Goal: Transaction & Acquisition: Book appointment/travel/reservation

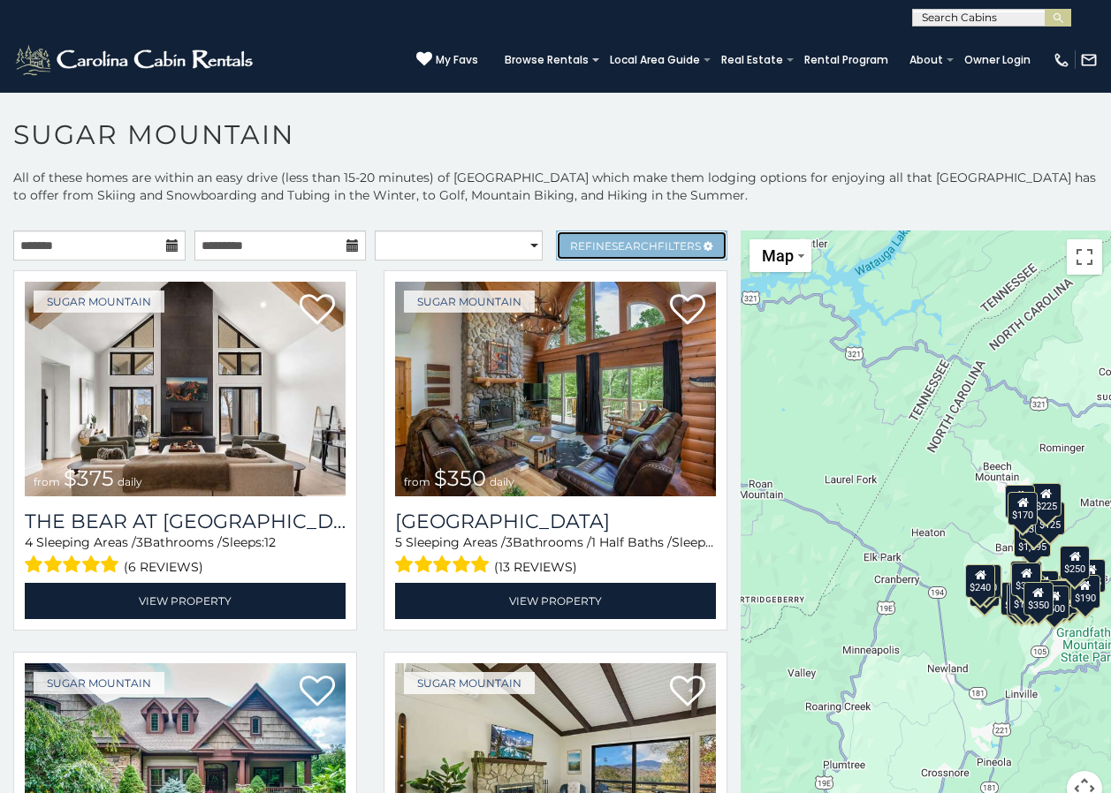
click at [616, 243] on span "Search" at bounding box center [634, 245] width 46 height 13
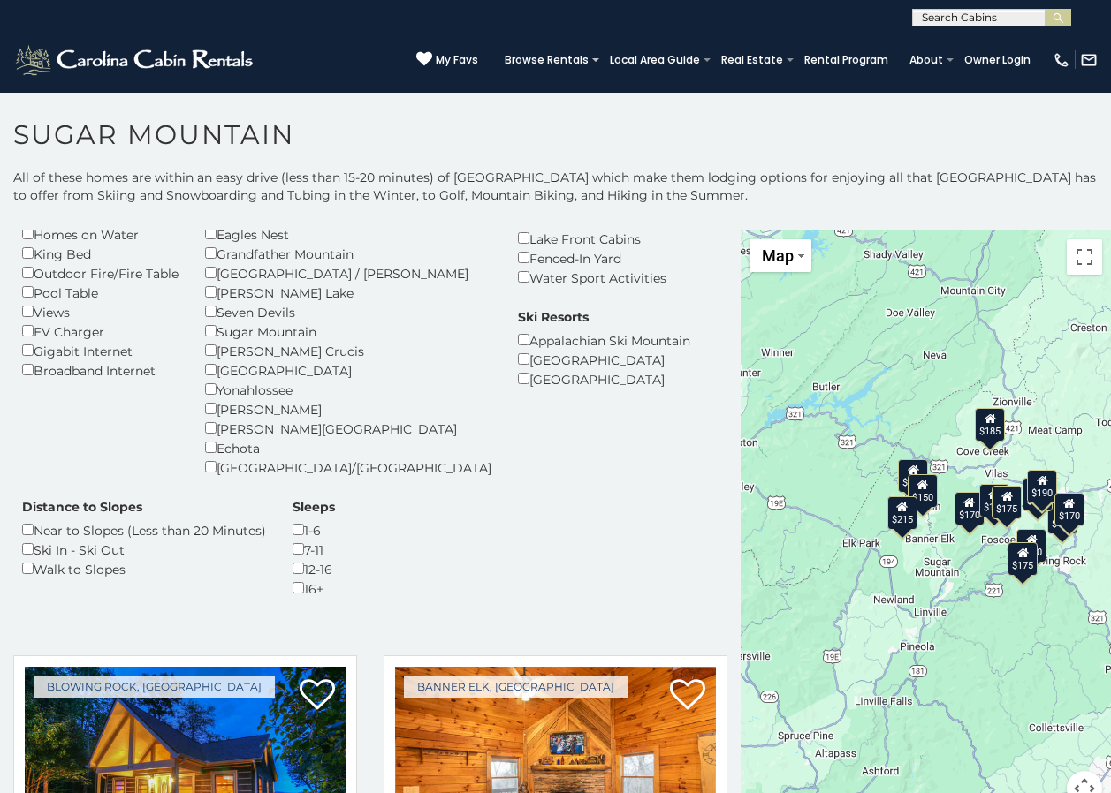
scroll to position [265, 0]
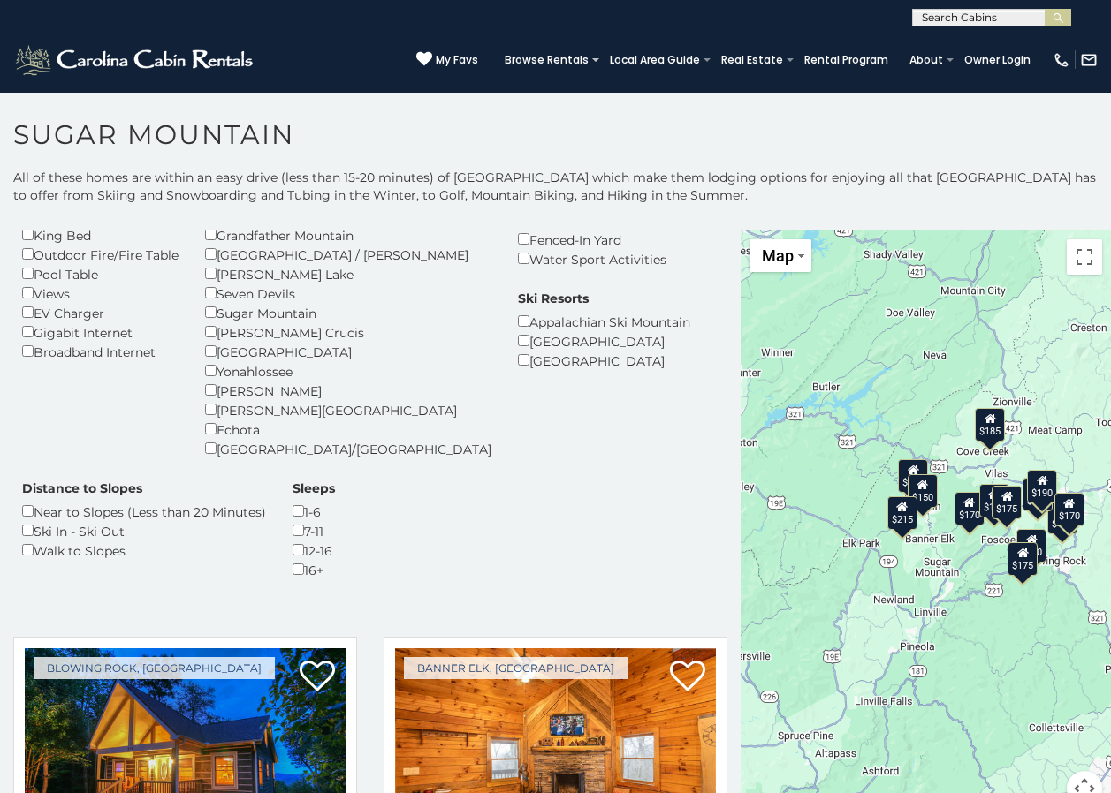
click at [292, 518] on div "1-6" at bounding box center [313, 511] width 42 height 19
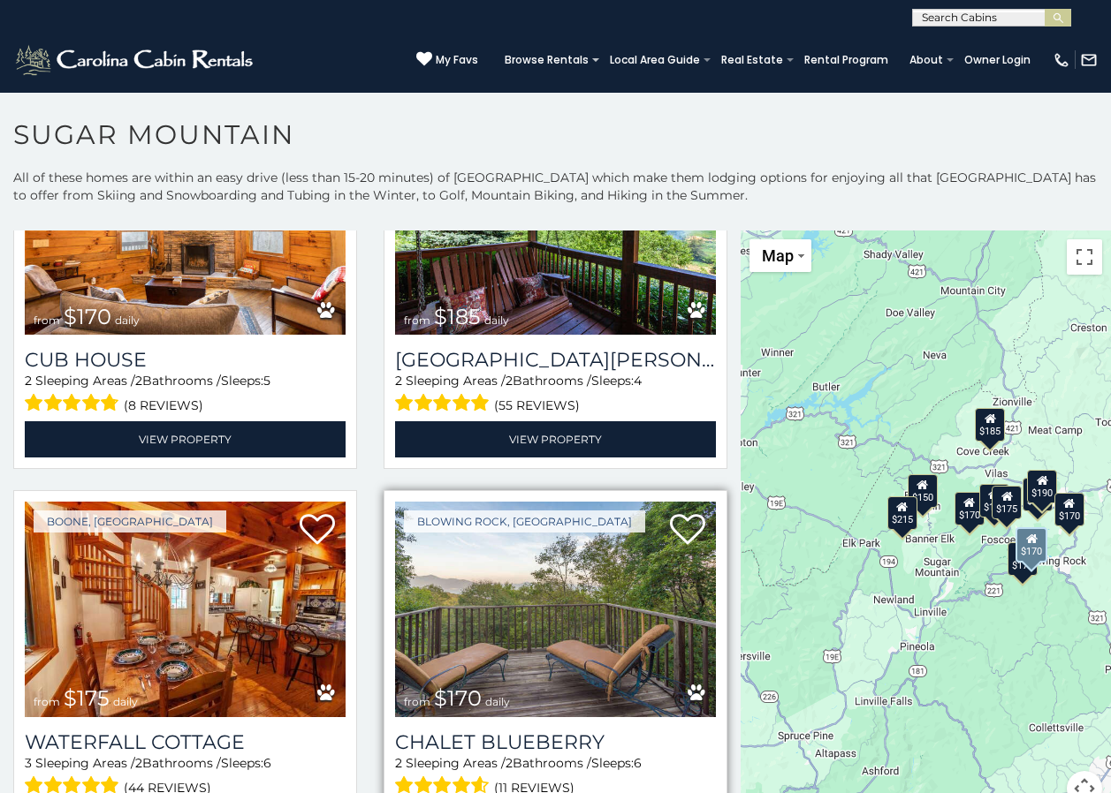
scroll to position [795, 0]
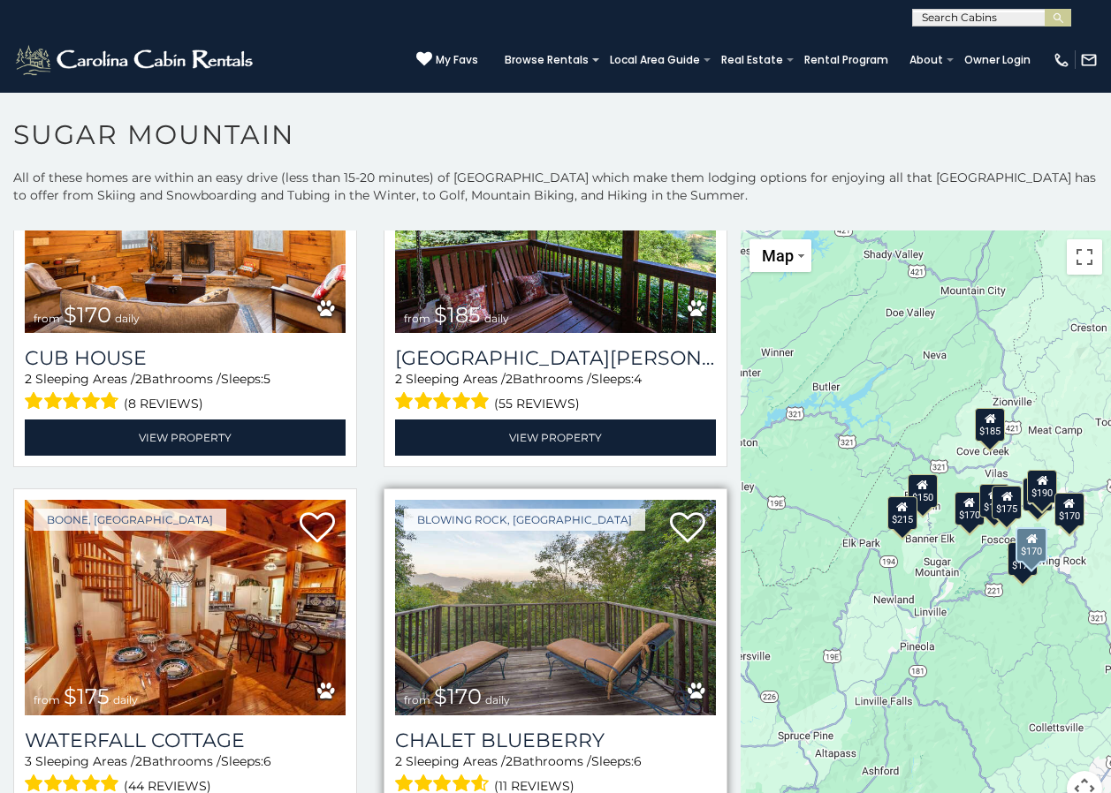
click at [606, 629] on img at bounding box center [555, 607] width 321 height 215
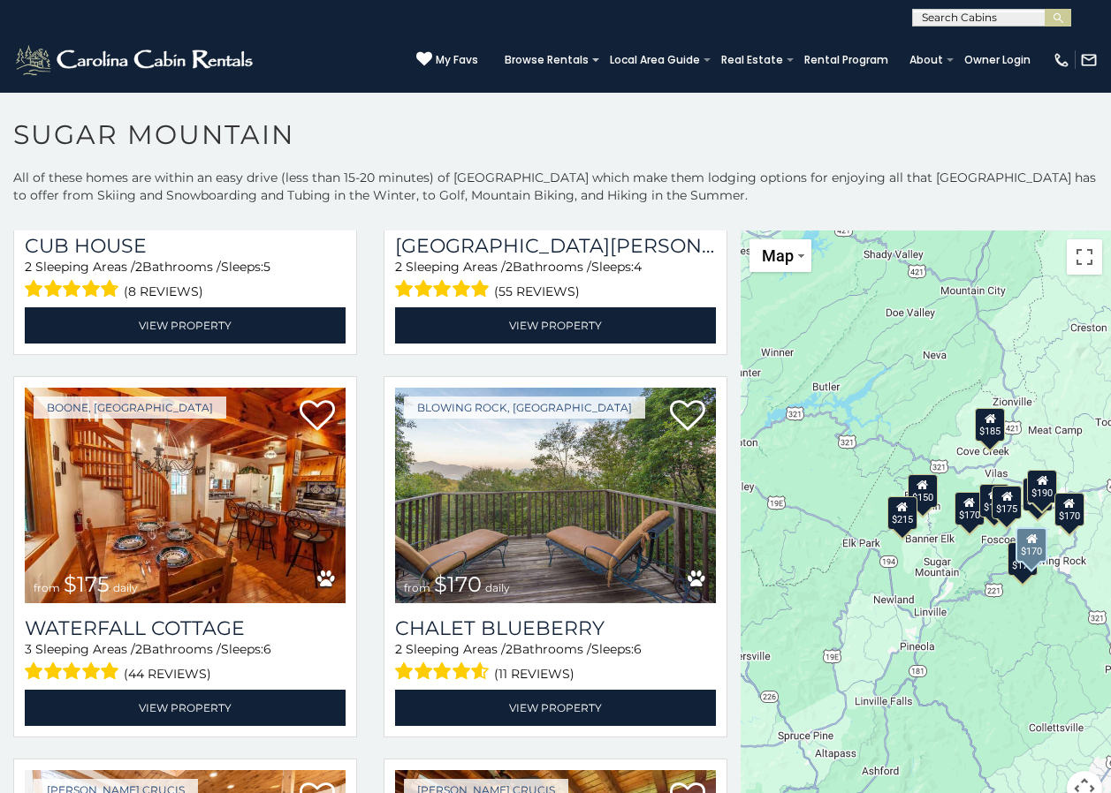
scroll to position [1060, 0]
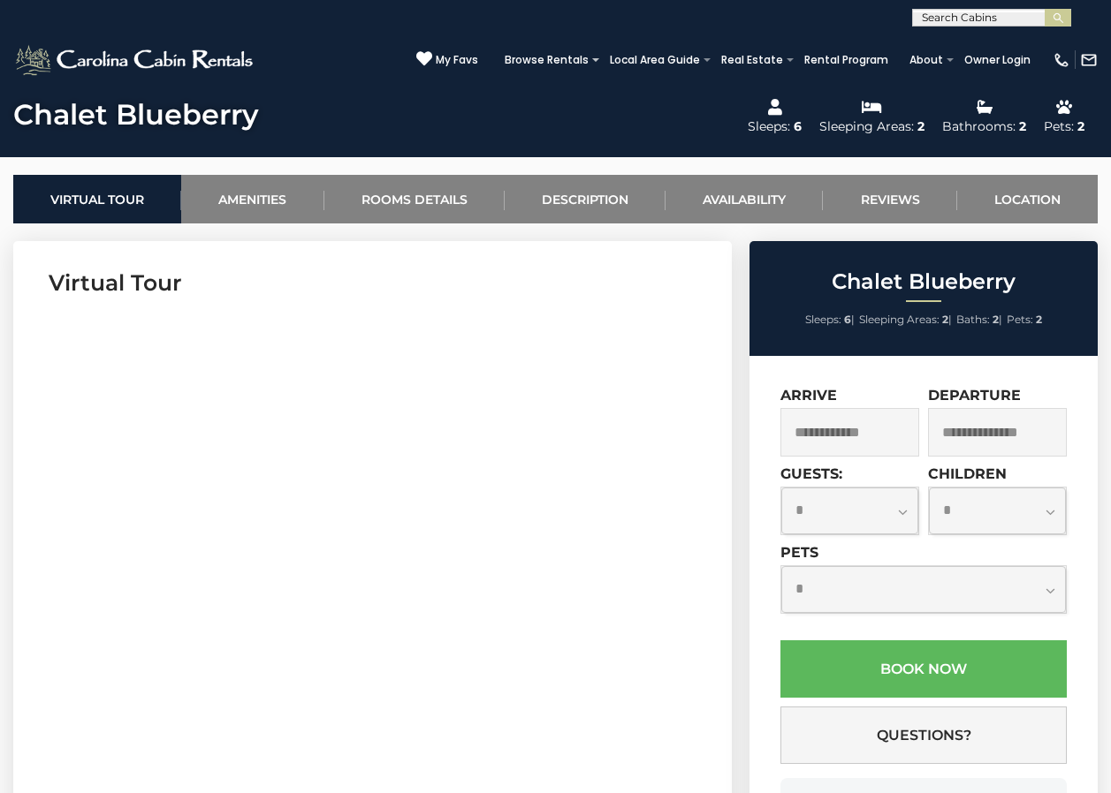
scroll to position [619, 0]
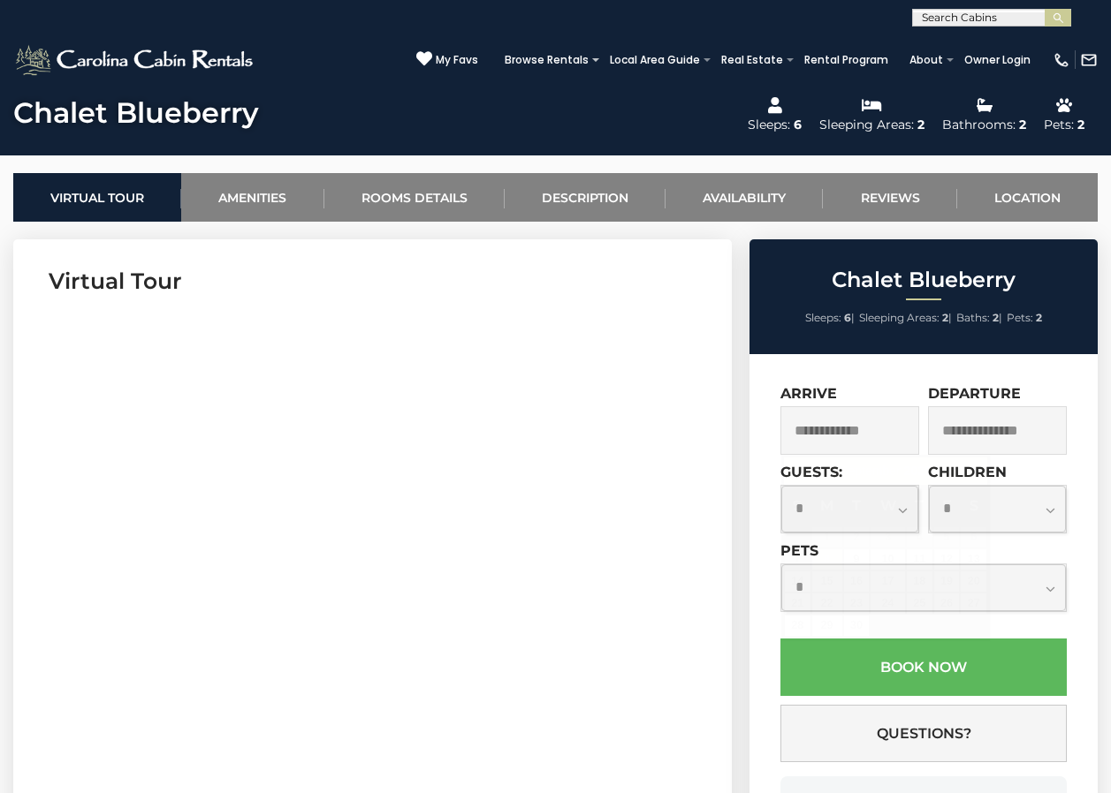
click at [882, 437] on input "text" at bounding box center [849, 430] width 139 height 49
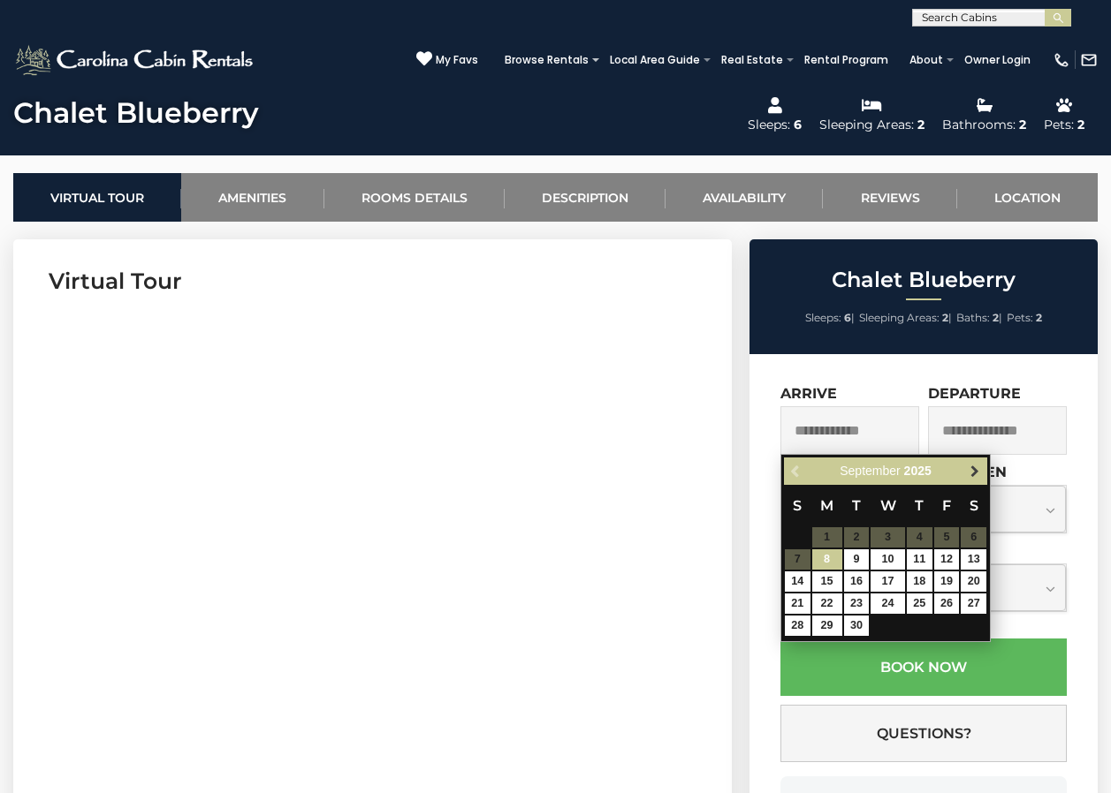
click at [975, 472] on span "Next" at bounding box center [975, 472] width 14 height 14
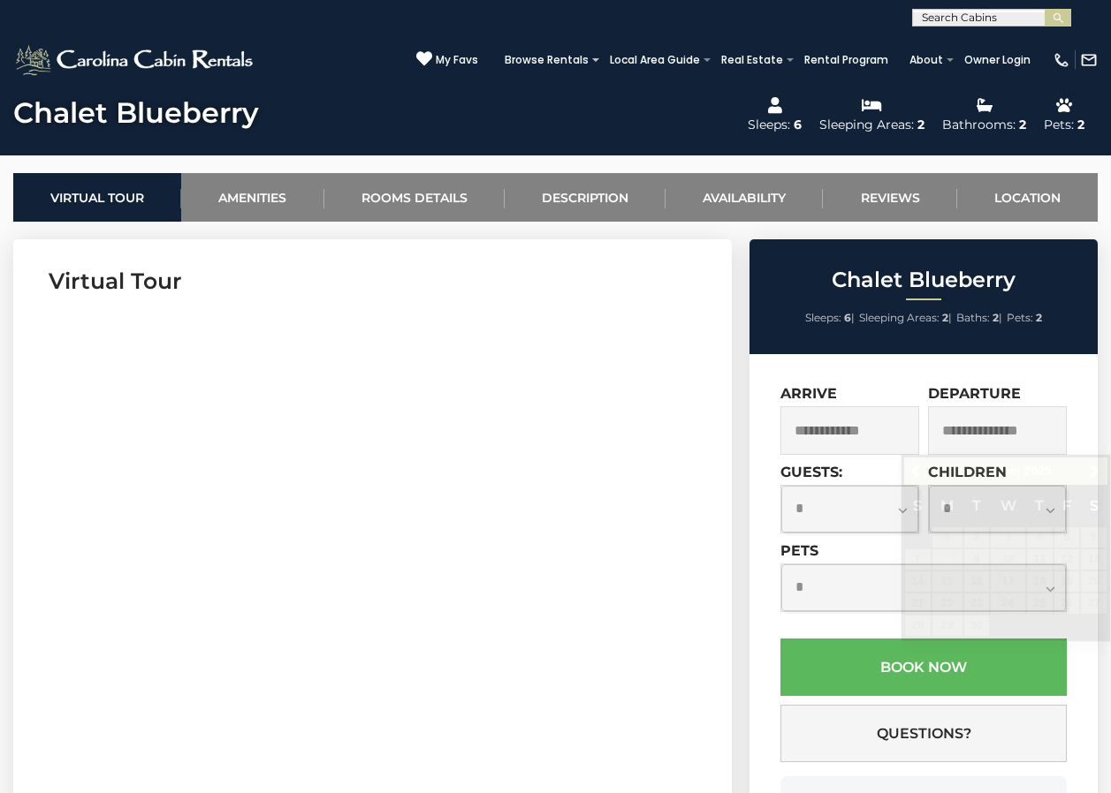
click at [690, 313] on section "Virtual Tour" at bounding box center [372, 508] width 718 height 539
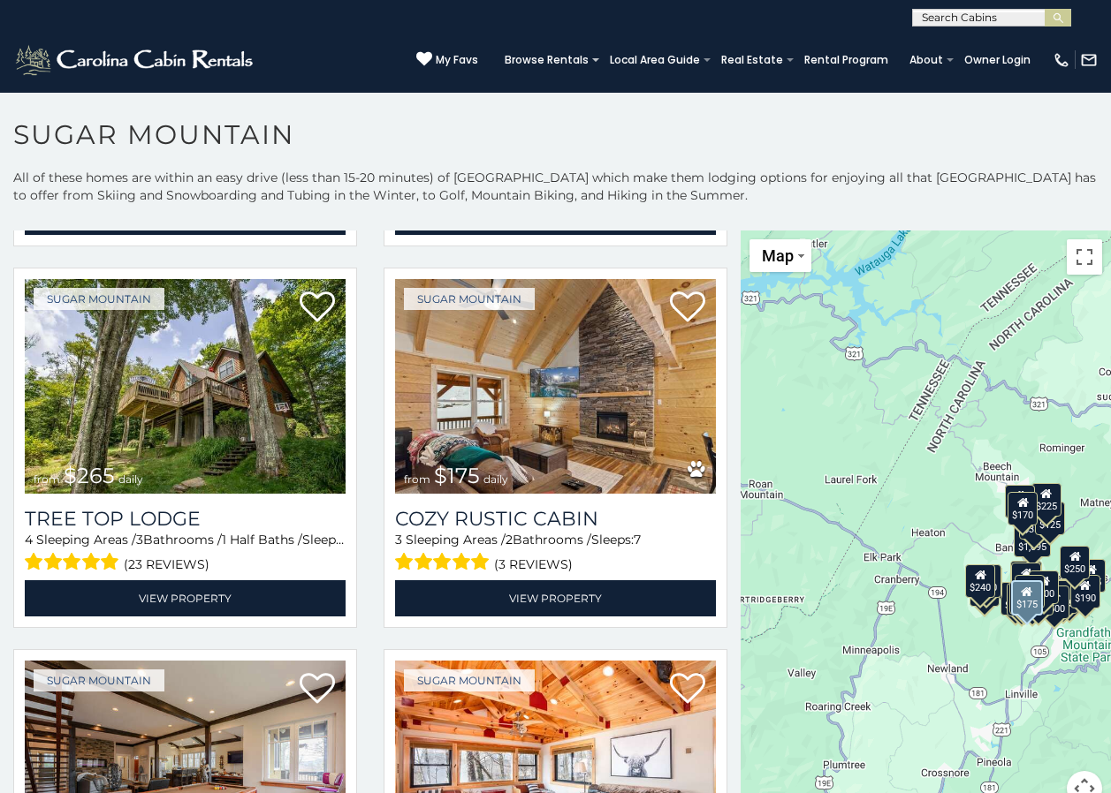
scroll to position [1414, 0]
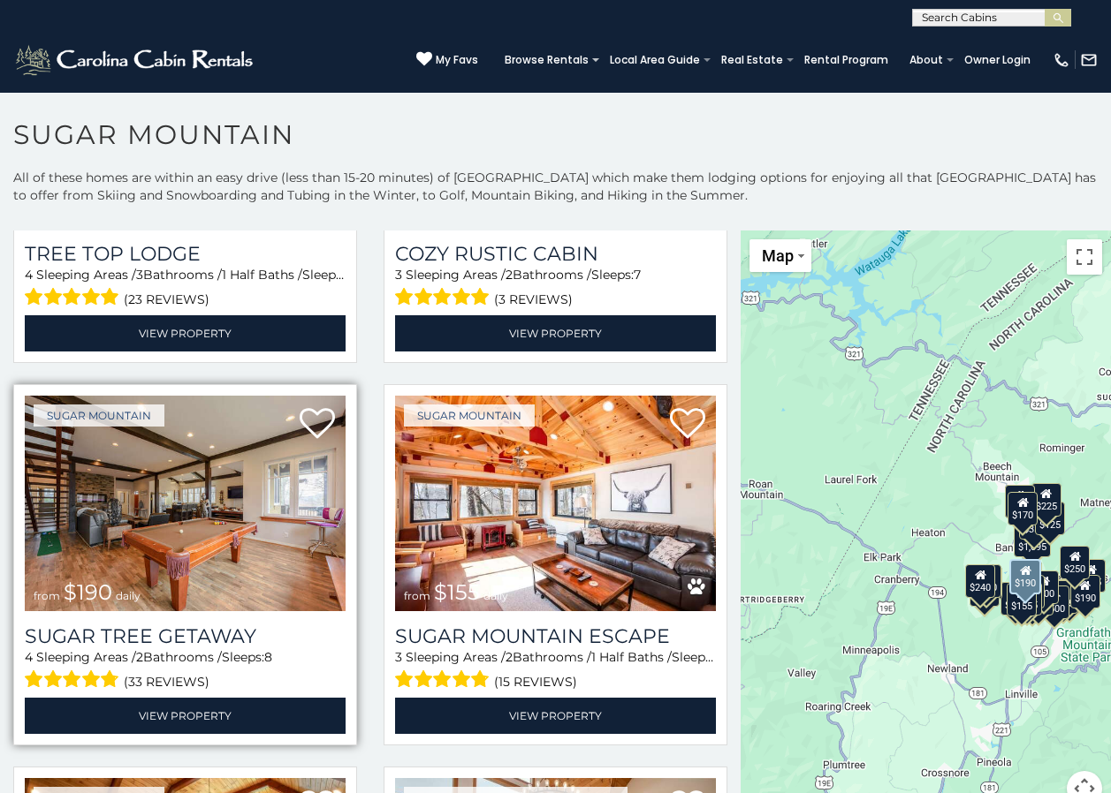
click at [250, 498] on img at bounding box center [185, 503] width 321 height 215
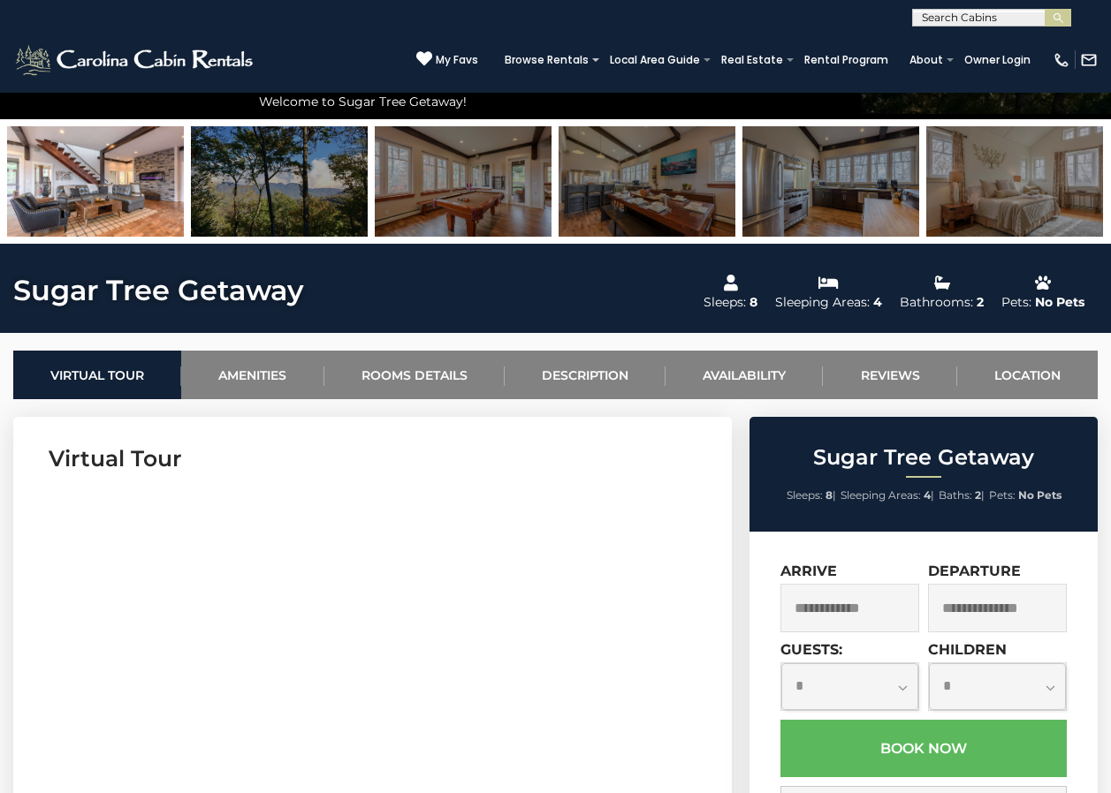
scroll to position [442, 0]
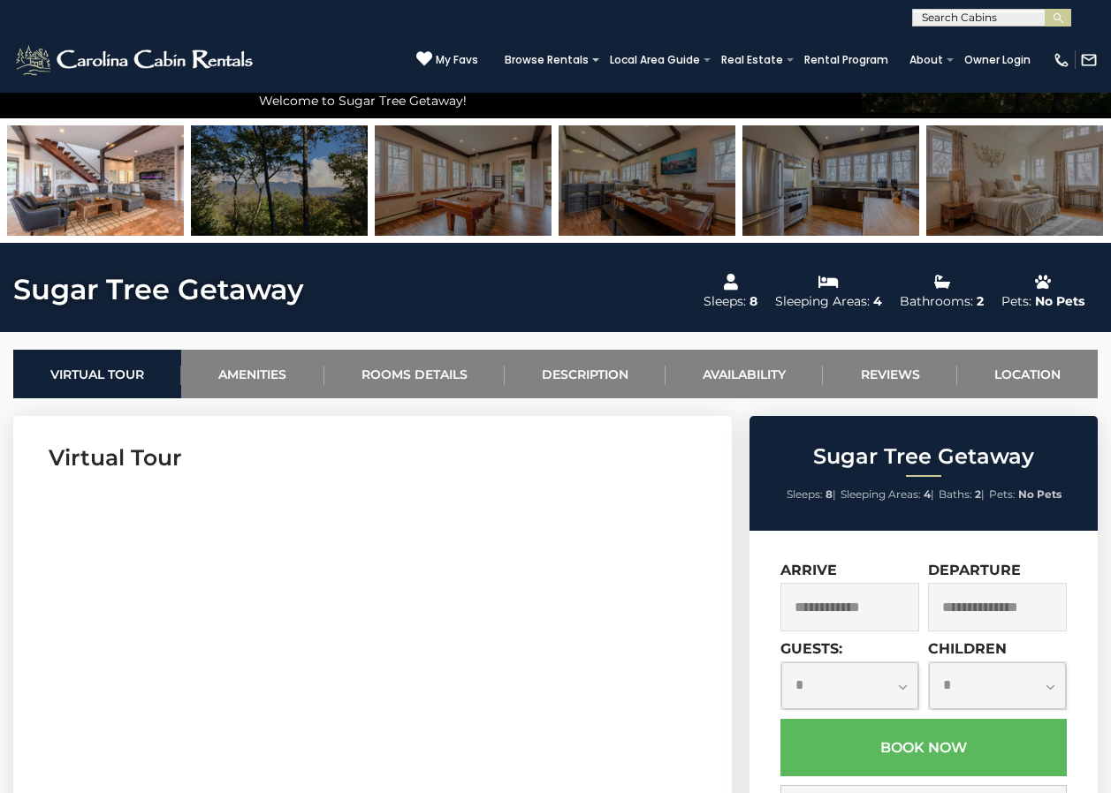
click at [877, 595] on input "text" at bounding box center [849, 607] width 139 height 49
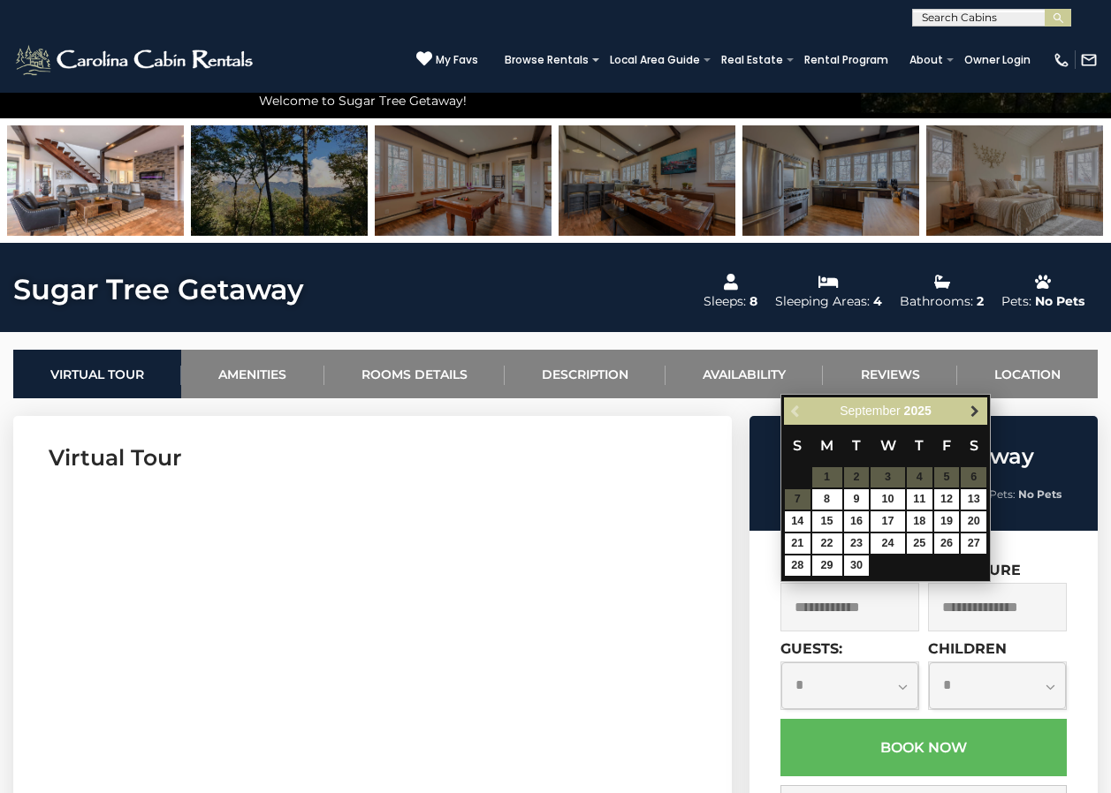
click at [980, 414] on span "Next" at bounding box center [975, 412] width 14 height 14
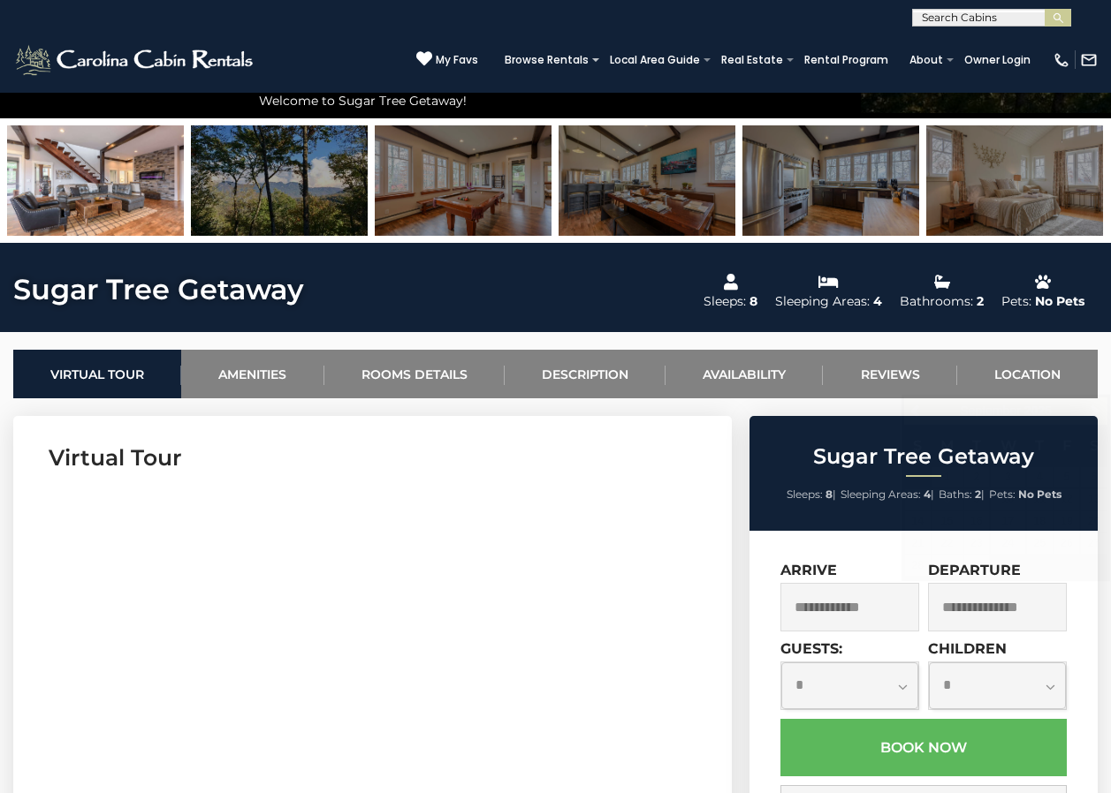
click at [652, 460] on h3 "Virtual Tour" at bounding box center [373, 458] width 648 height 31
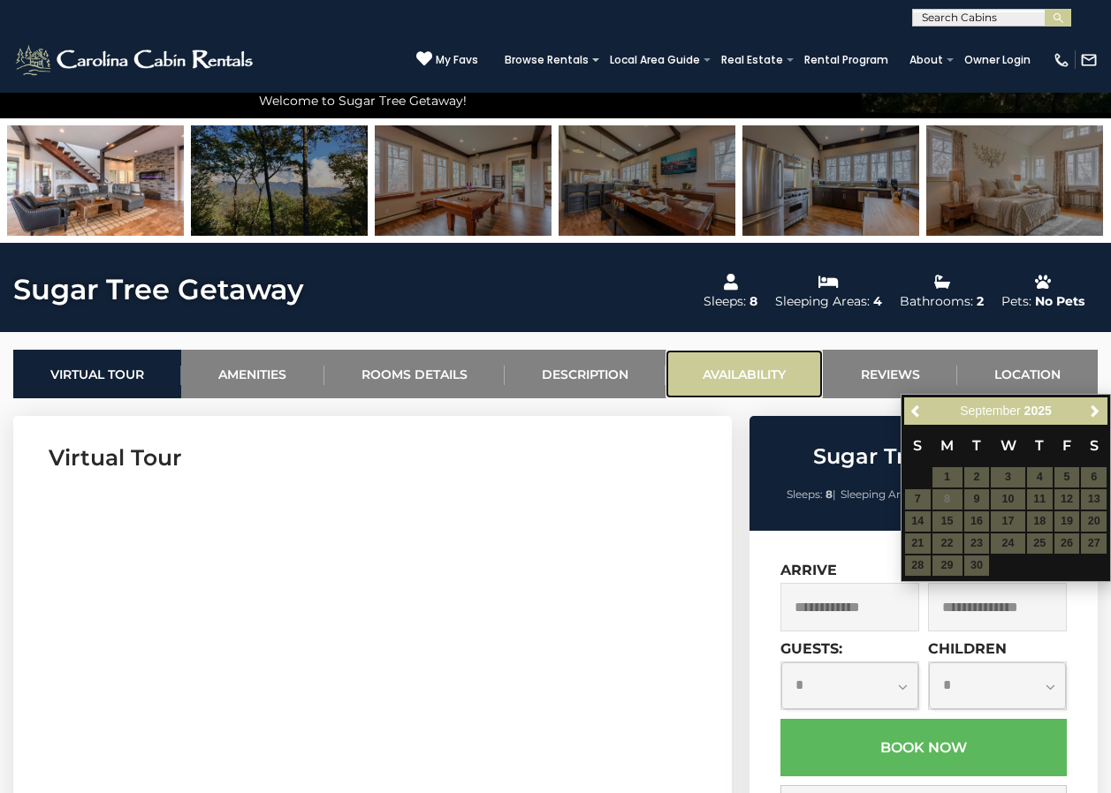
click at [748, 368] on link "Availability" at bounding box center [743, 374] width 157 height 49
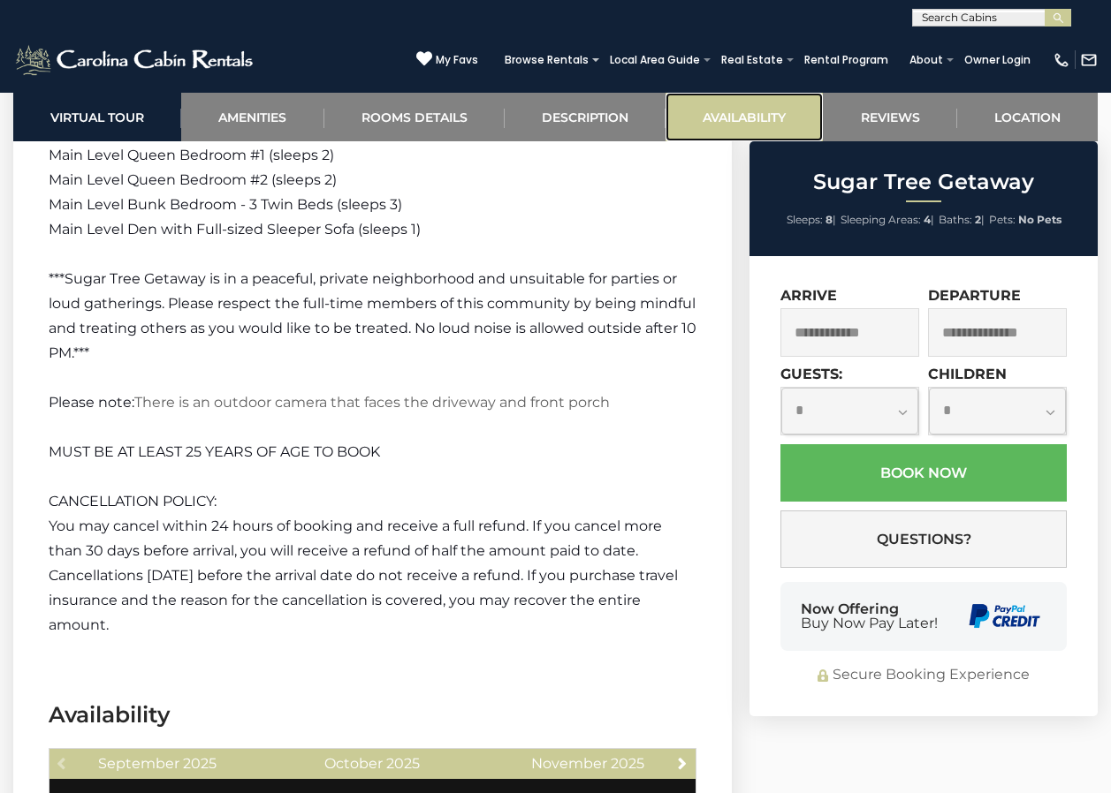
scroll to position [5658, 0]
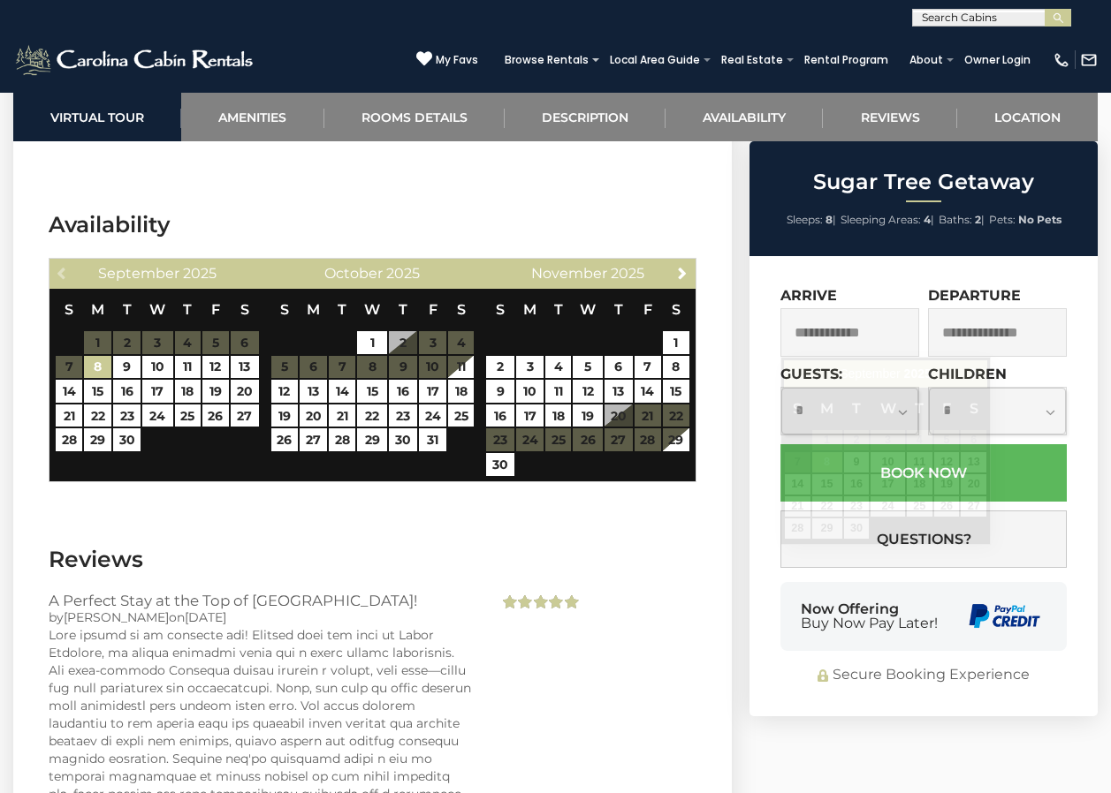
click at [824, 345] on input "text" at bounding box center [849, 332] width 139 height 49
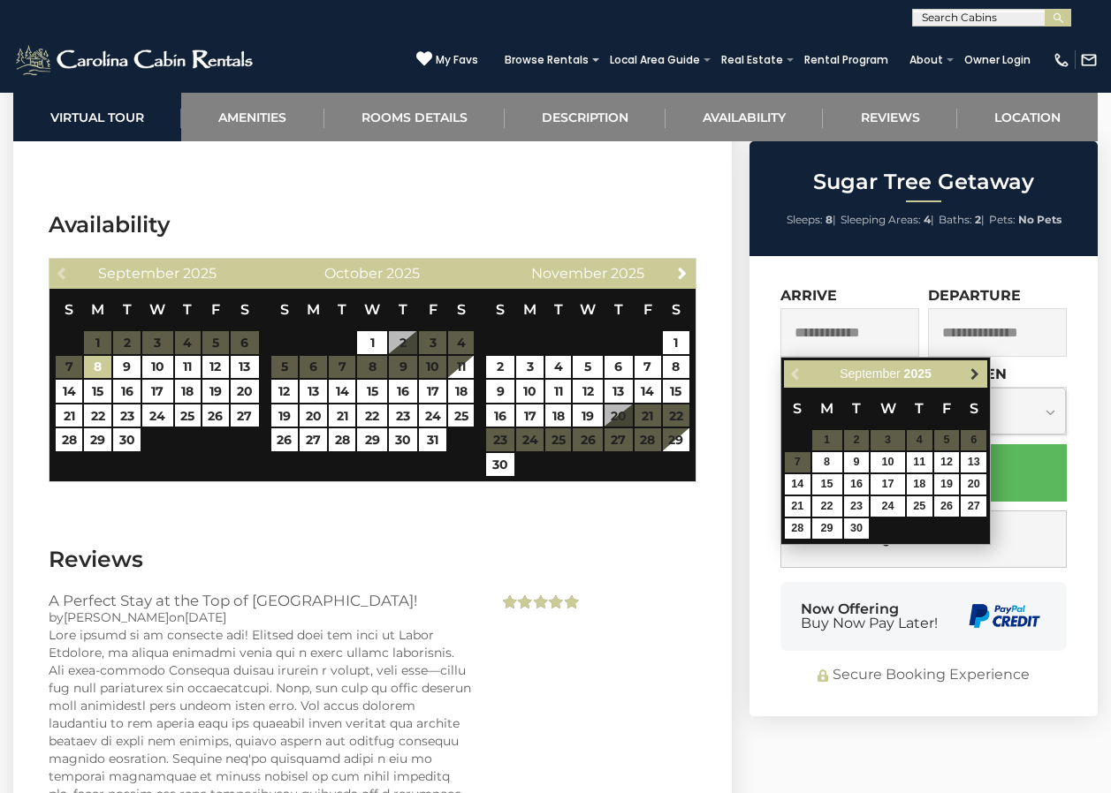
click at [966, 378] on link "Next" at bounding box center [974, 374] width 22 height 22
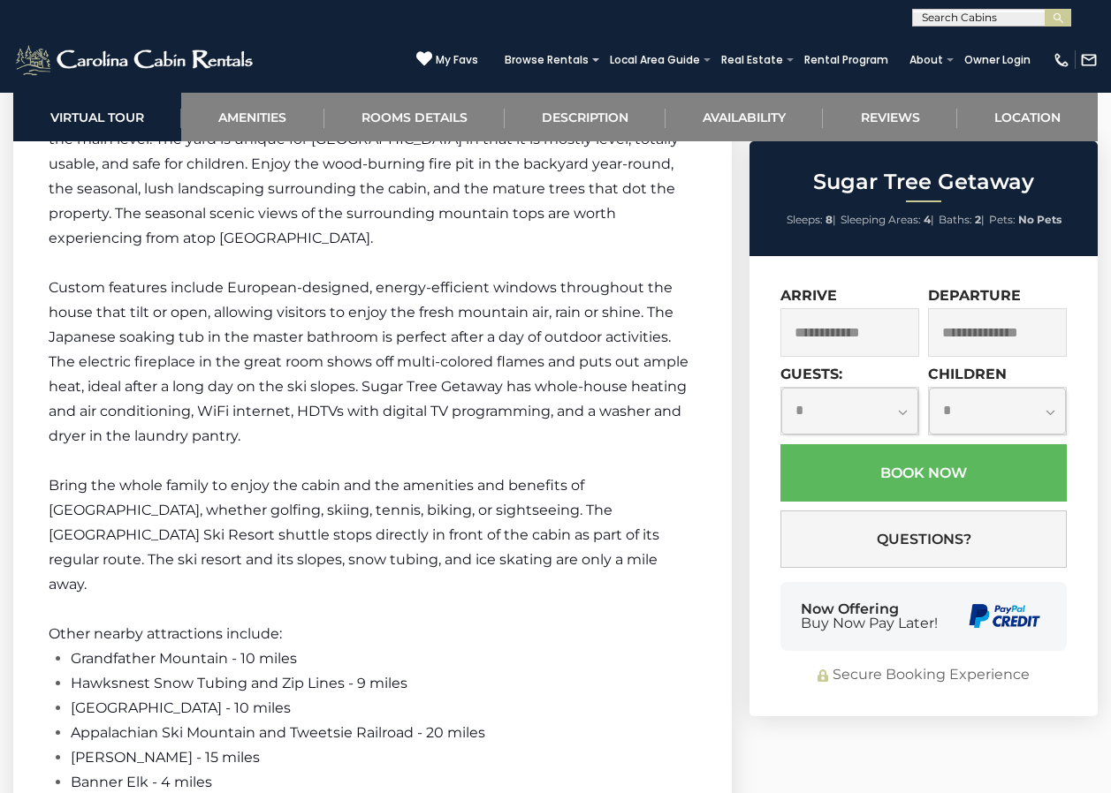
scroll to position [4067, 0]
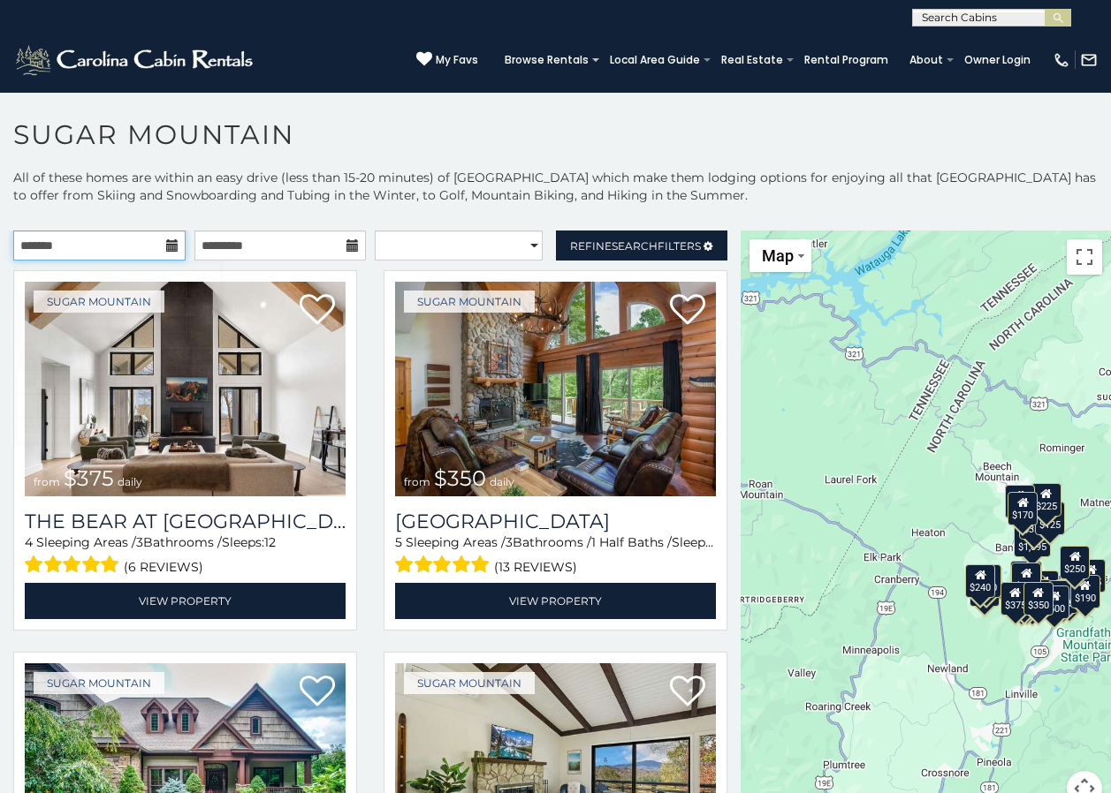
click at [148, 243] on input "text" at bounding box center [99, 246] width 172 height 30
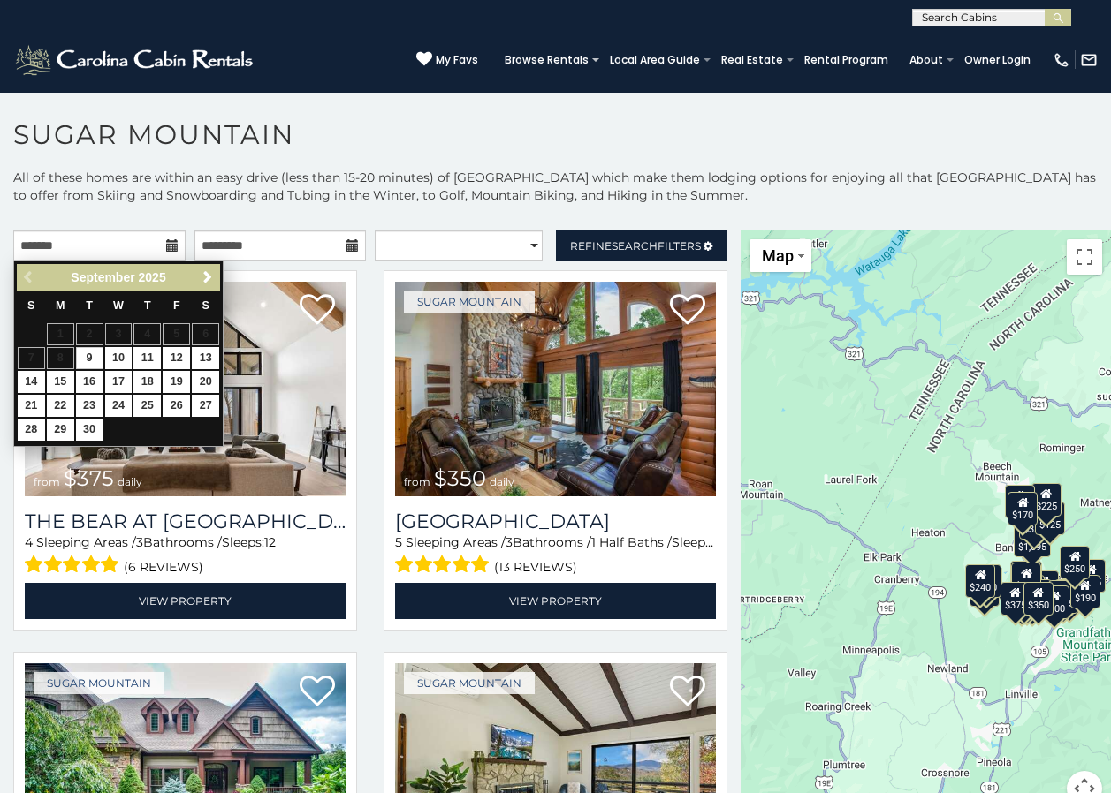
click at [203, 286] on link "Next" at bounding box center [207, 278] width 22 height 22
click at [184, 331] on link "3" at bounding box center [176, 334] width 27 height 22
type input "**********"
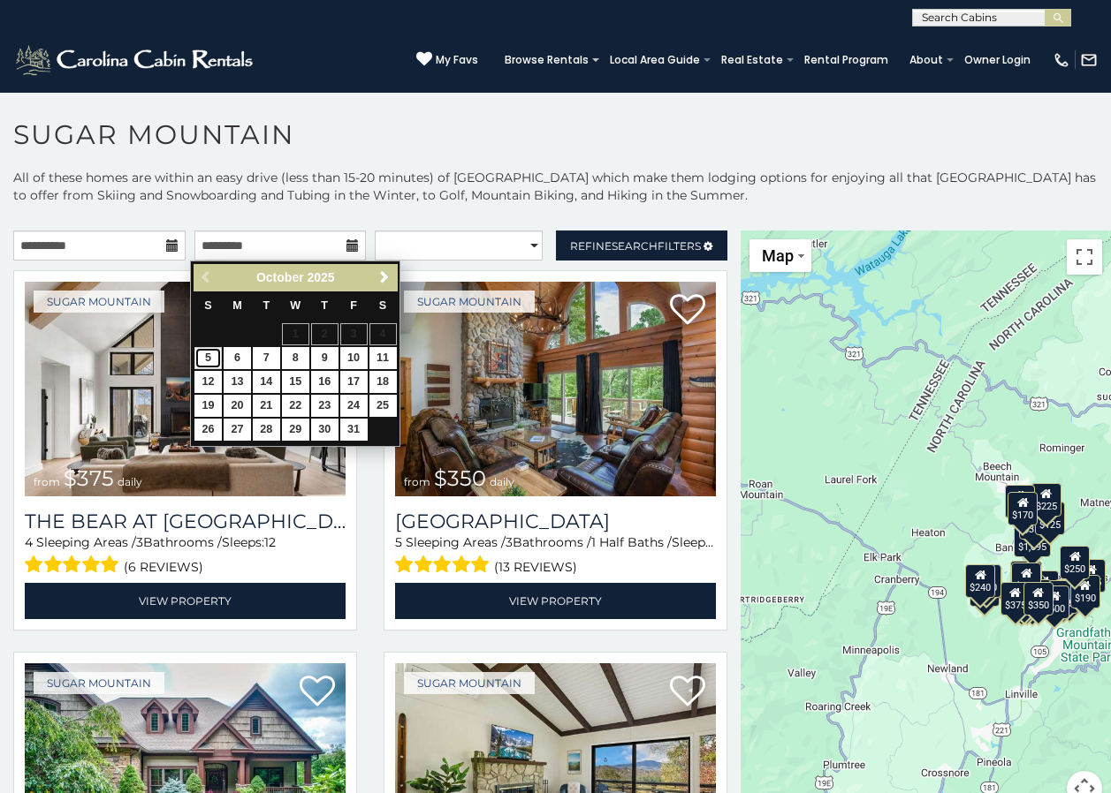
click at [216, 356] on link "5" at bounding box center [207, 358] width 27 height 22
type input "**********"
